Goal: Information Seeking & Learning: Learn about a topic

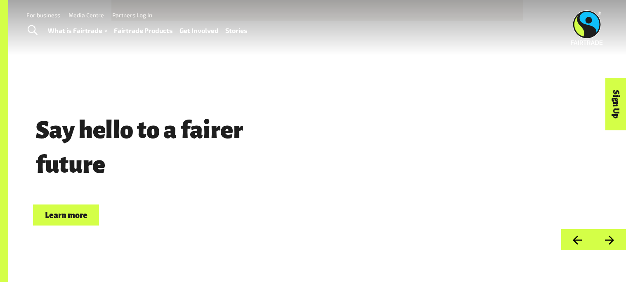
click at [134, 31] on link "Fairtrade Products" at bounding box center [143, 31] width 59 height 12
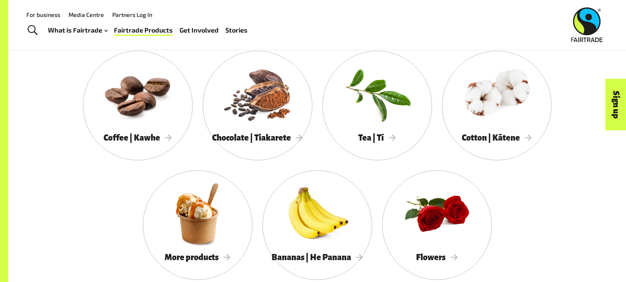
scroll to position [758, 0]
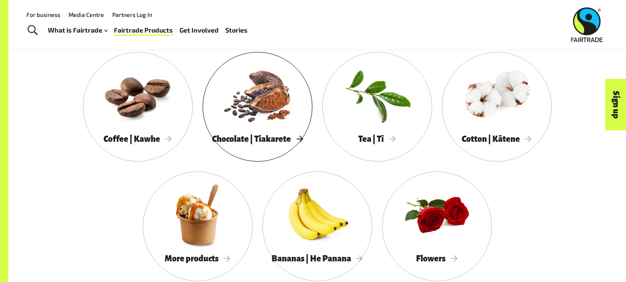
click at [249, 150] on link "Chocolate | Tiakarete" at bounding box center [258, 107] width 110 height 110
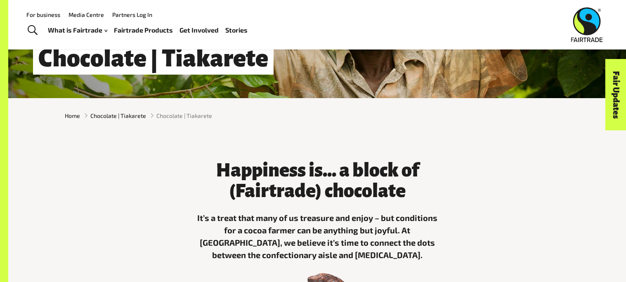
scroll to position [144, 0]
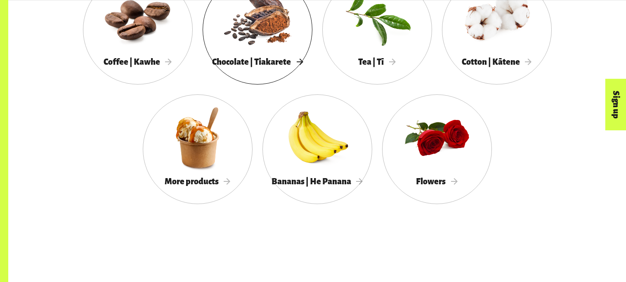
scroll to position [839, 0]
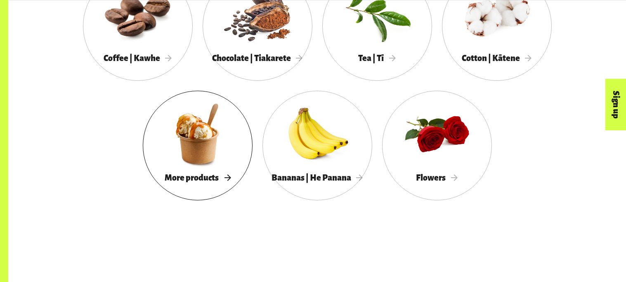
click at [211, 136] on div at bounding box center [198, 133] width 110 height 71
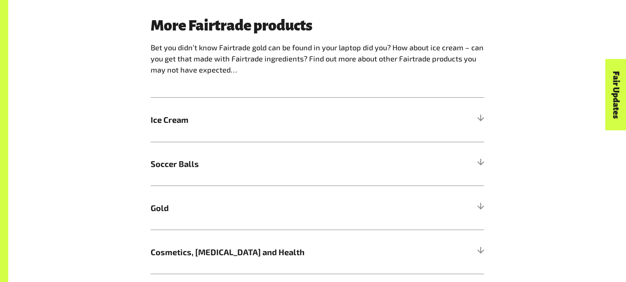
scroll to position [508, 0]
click at [240, 121] on span "Ice Cream" at bounding box center [276, 119] width 250 height 12
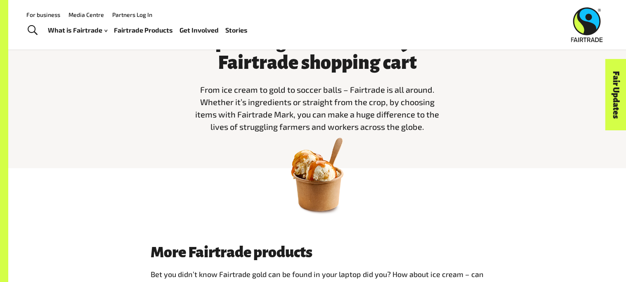
scroll to position [280, 0]
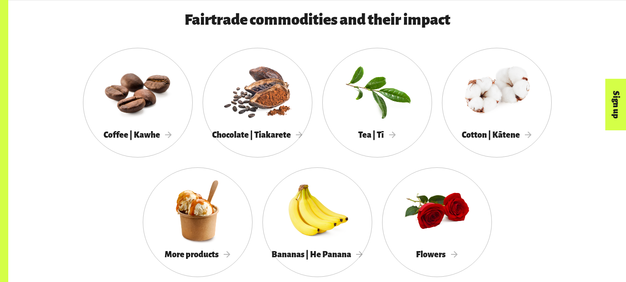
scroll to position [767, 0]
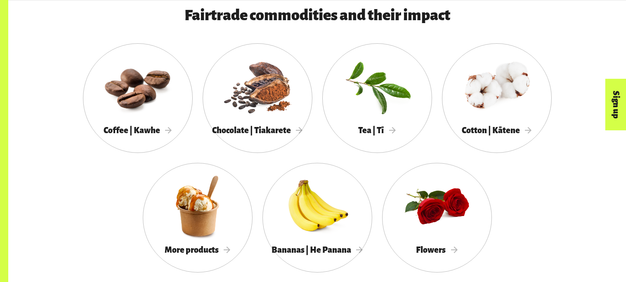
click at [382, 88] on div at bounding box center [378, 86] width 110 height 71
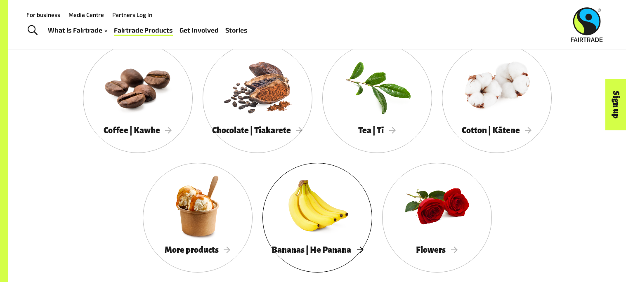
click at [326, 199] on div at bounding box center [318, 206] width 110 height 71
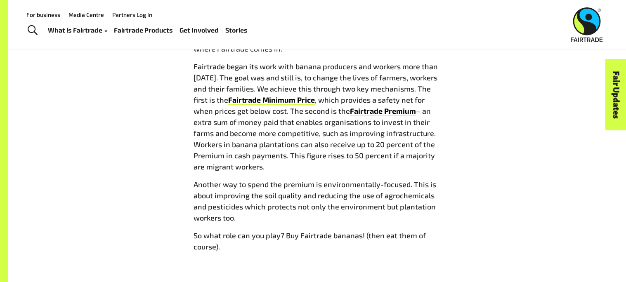
scroll to position [827, 0]
